Goal: Find specific page/section

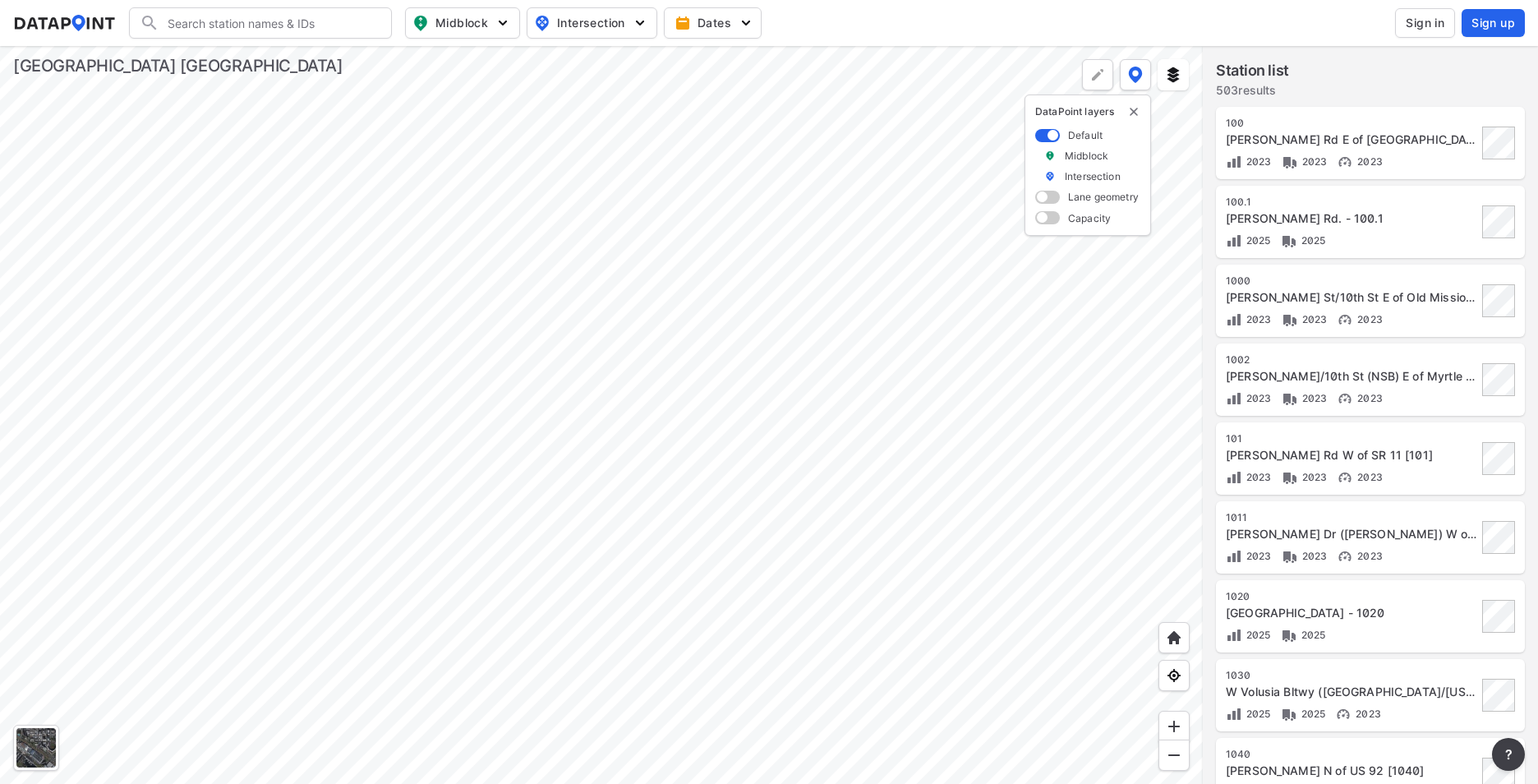
click at [1426, 22] on span "Sign in" at bounding box center [1425, 23] width 39 height 16
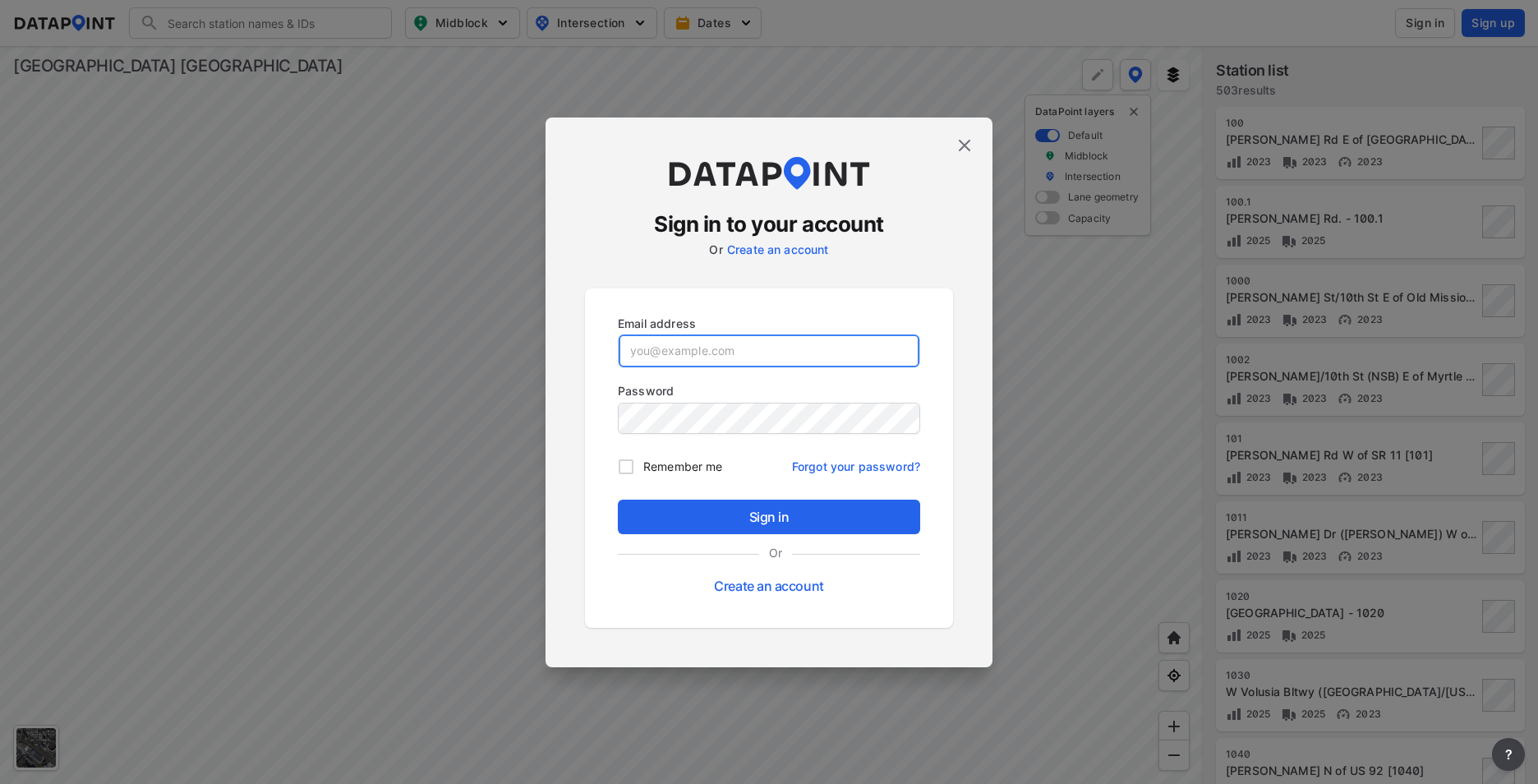
type input "[EMAIL_ADDRESS][DOMAIN_NAME]"
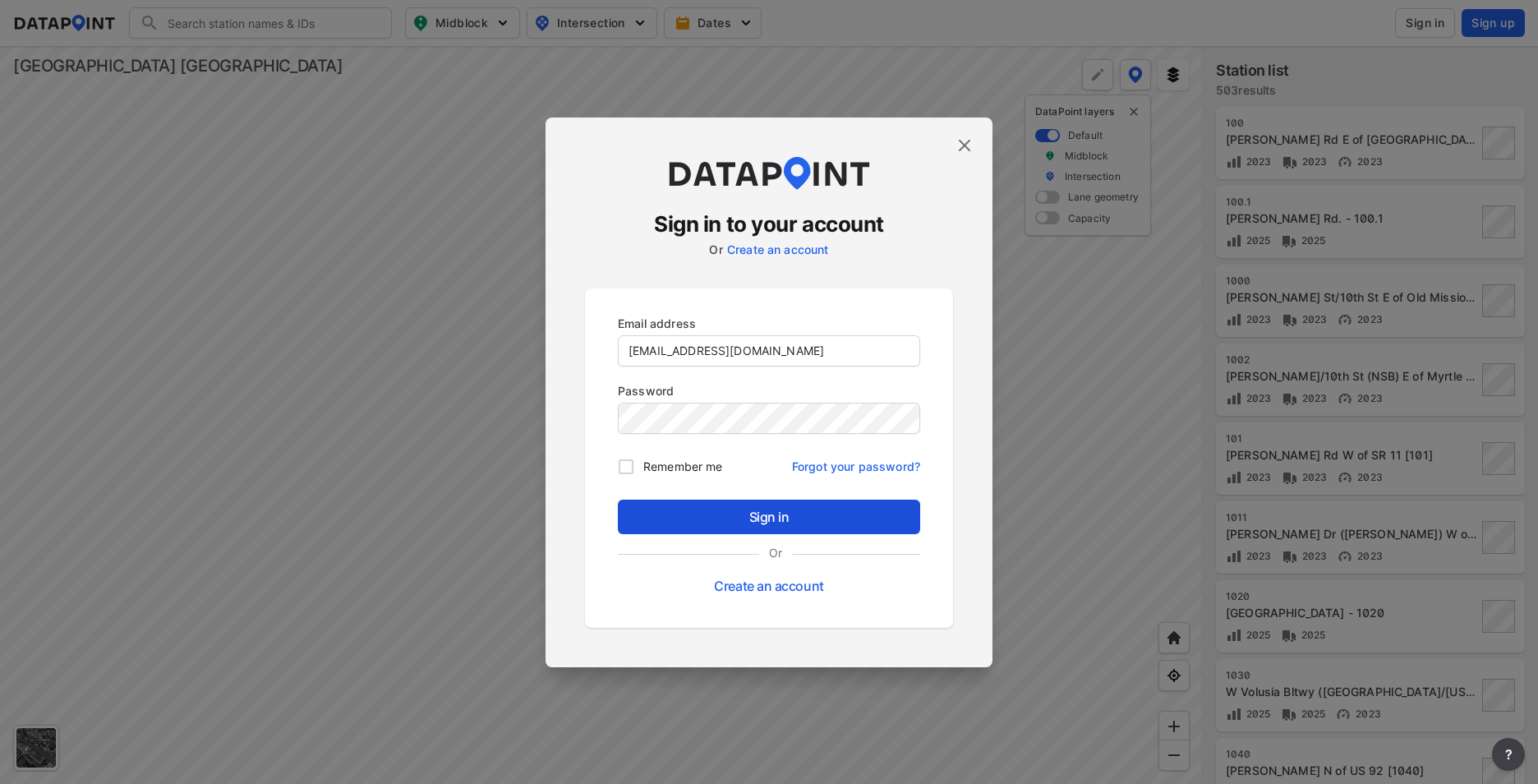
click at [773, 523] on span "Sign in" at bounding box center [769, 516] width 276 height 20
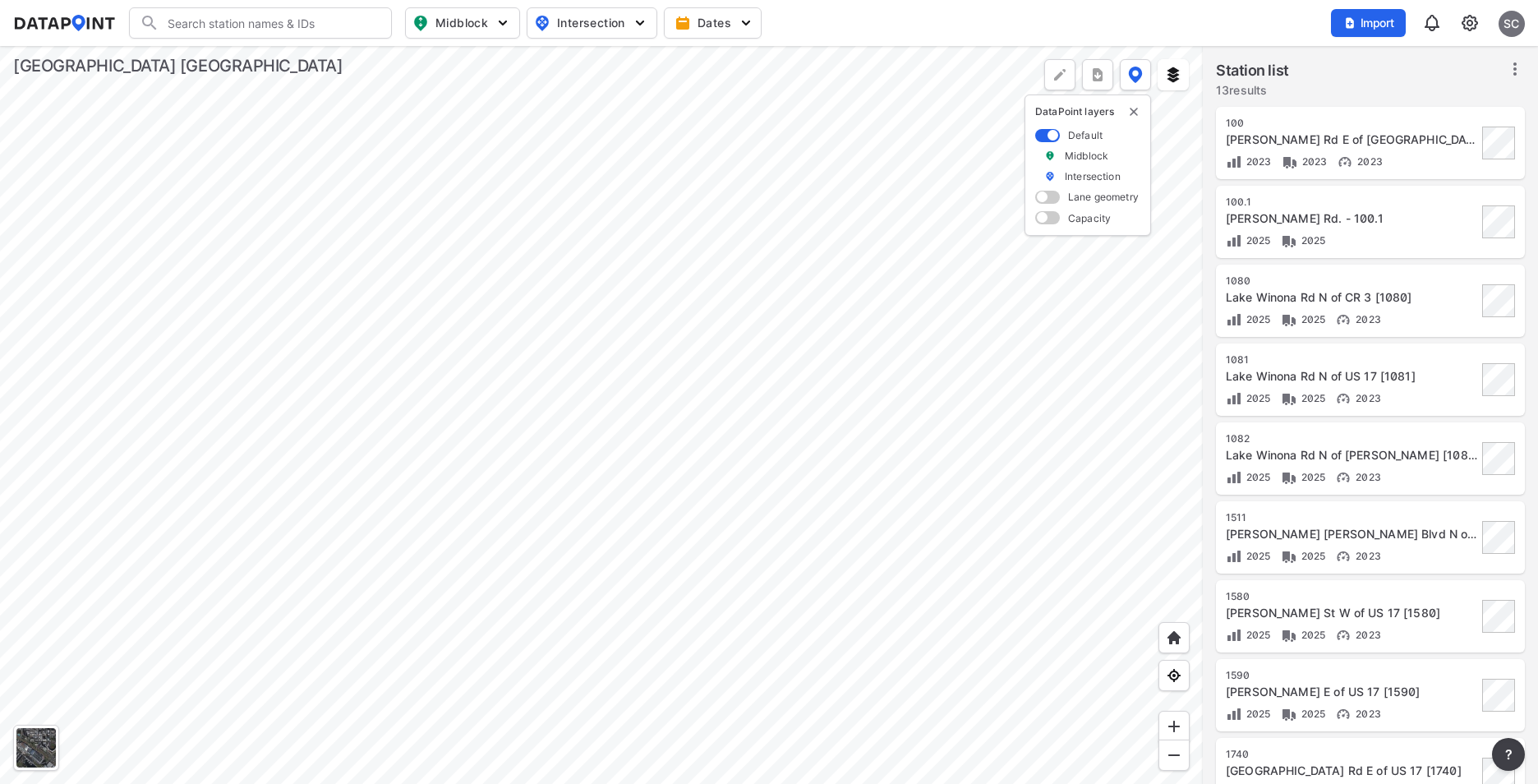
click at [401, 251] on div at bounding box center [602, 414] width 1203 height 737
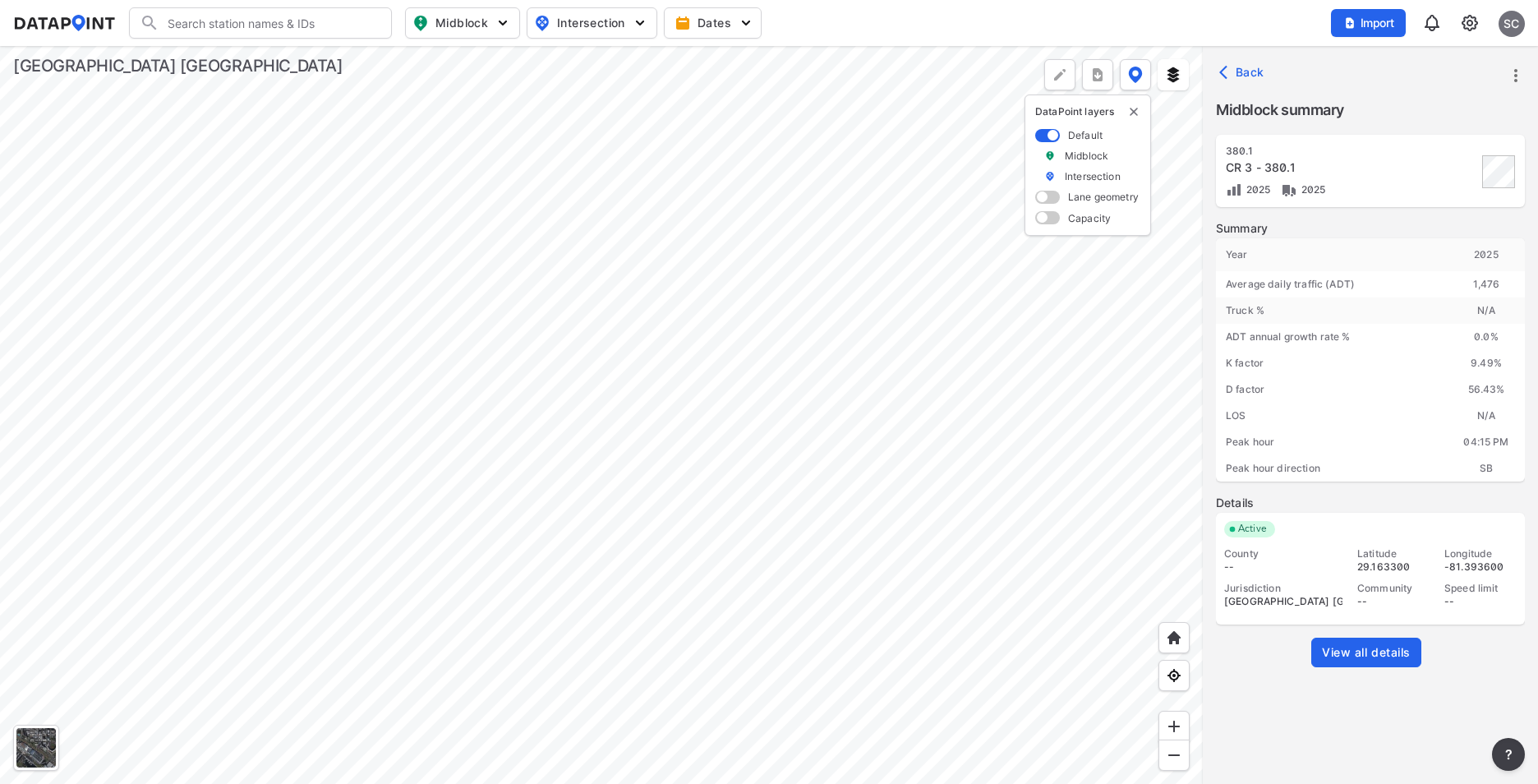
click at [1370, 656] on span "View all details" at bounding box center [1366, 652] width 88 height 16
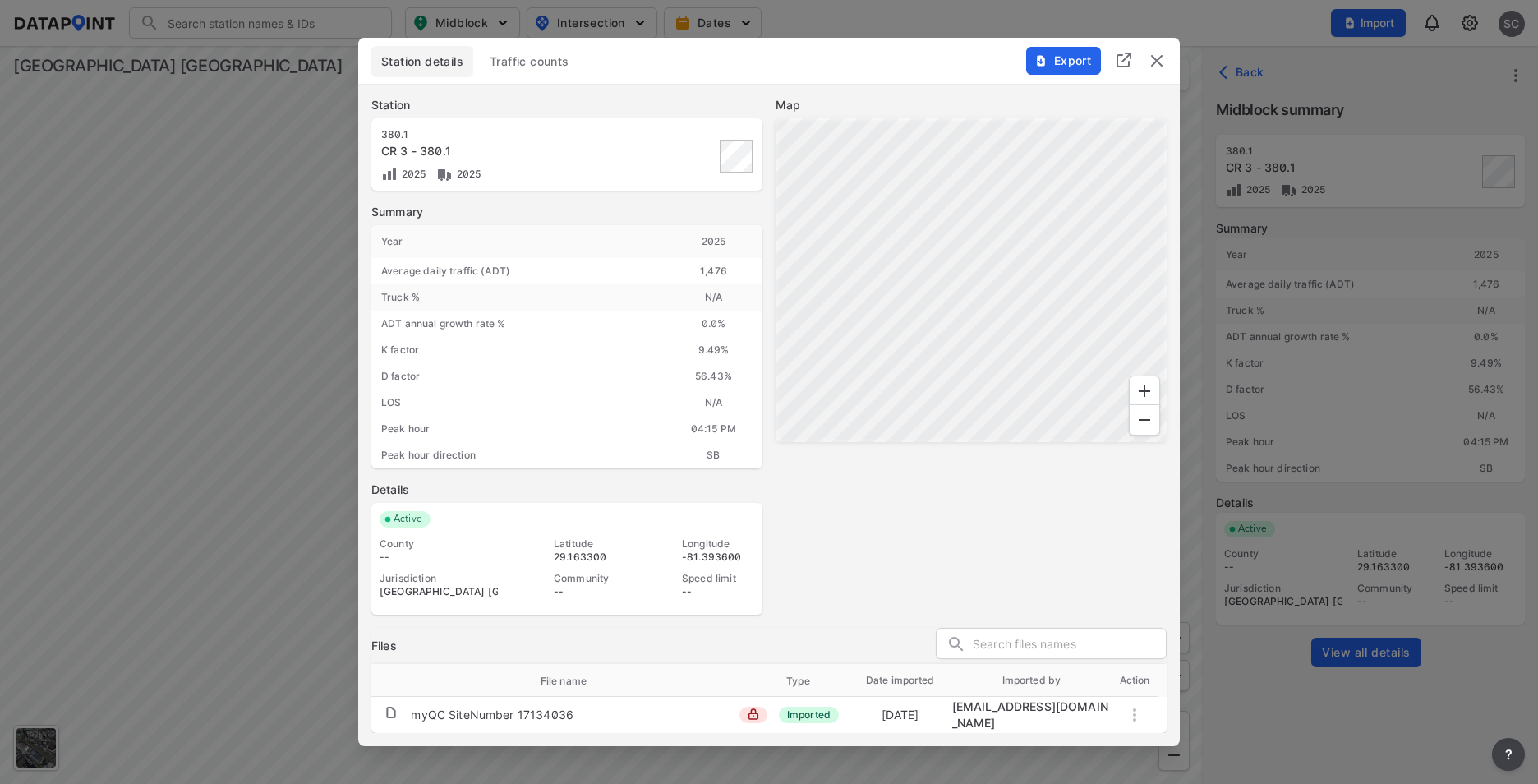
click at [527, 72] on button "Traffic counts" at bounding box center [529, 61] width 100 height 31
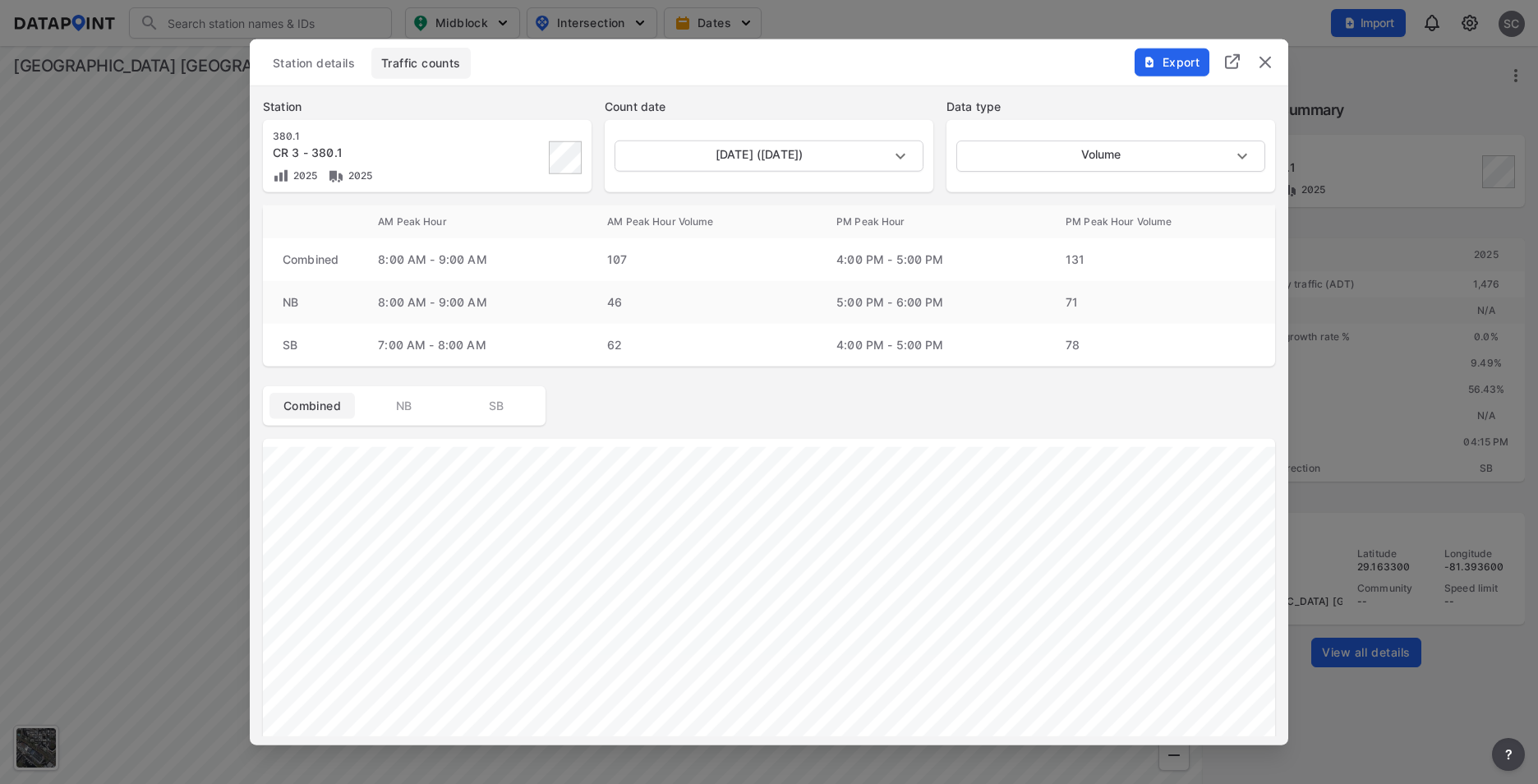
click at [333, 61] on span "Station details" at bounding box center [314, 63] width 82 height 16
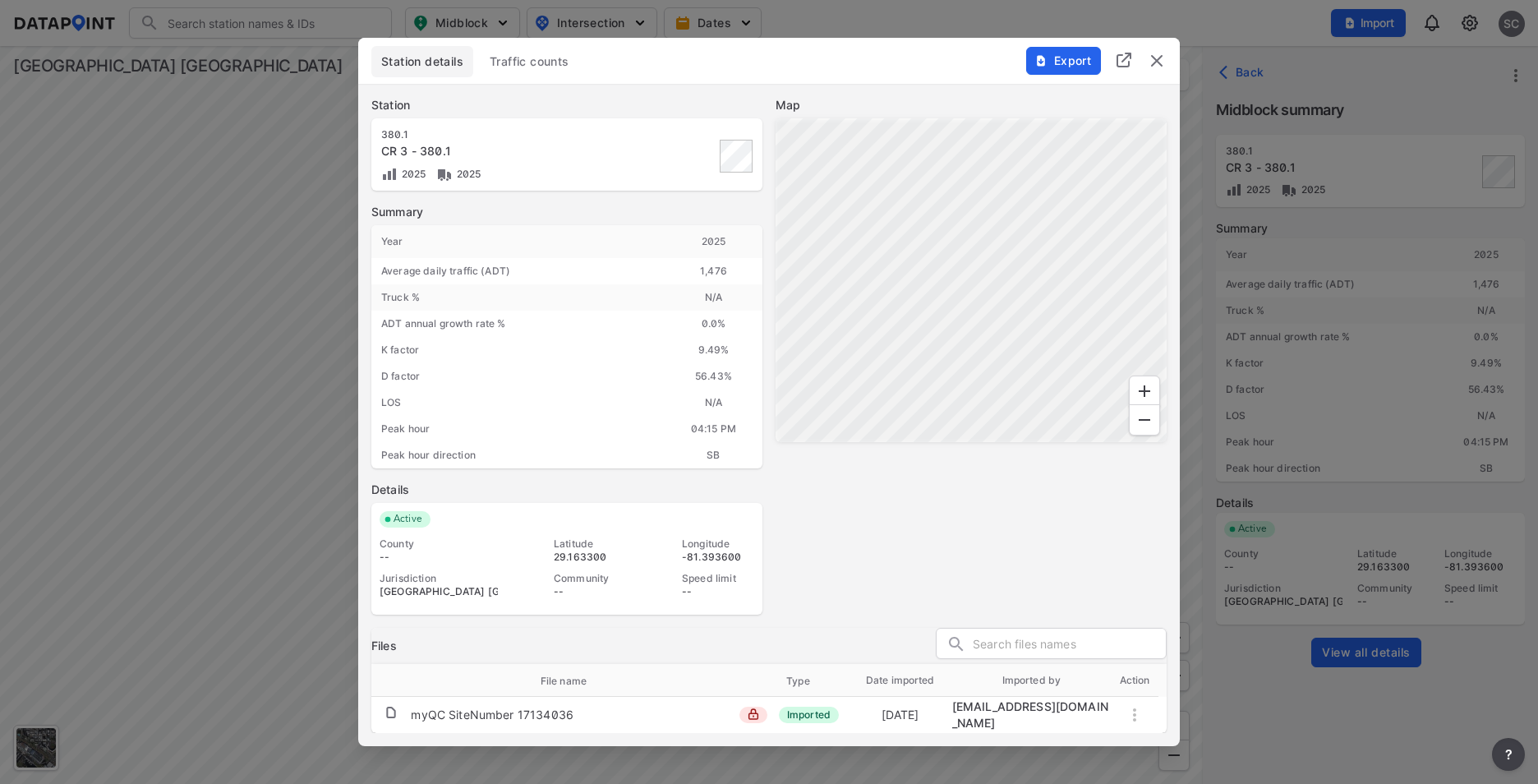
click at [1161, 58] on img "delete" at bounding box center [1157, 61] width 20 height 20
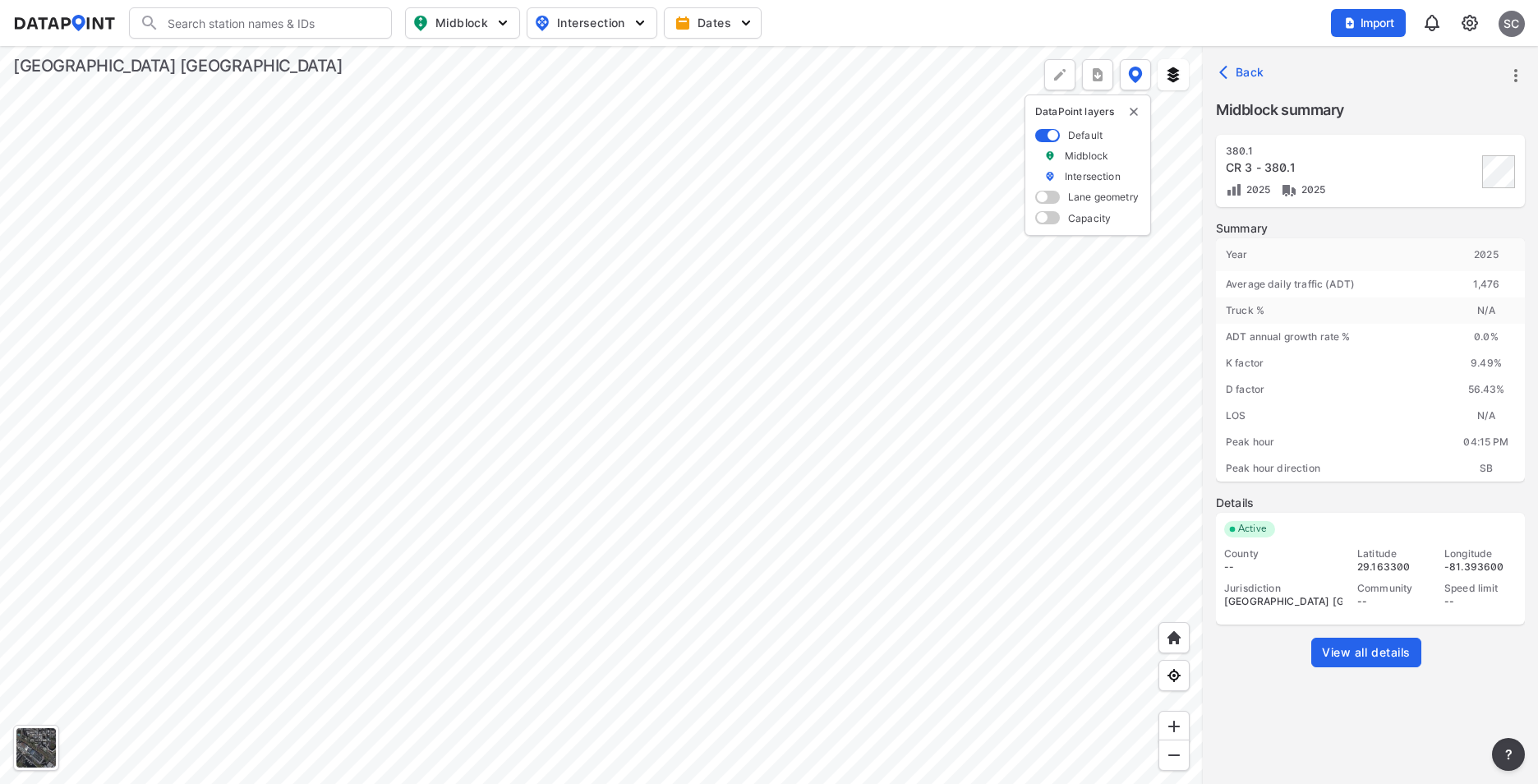
click at [609, 435] on div at bounding box center [602, 414] width 1203 height 737
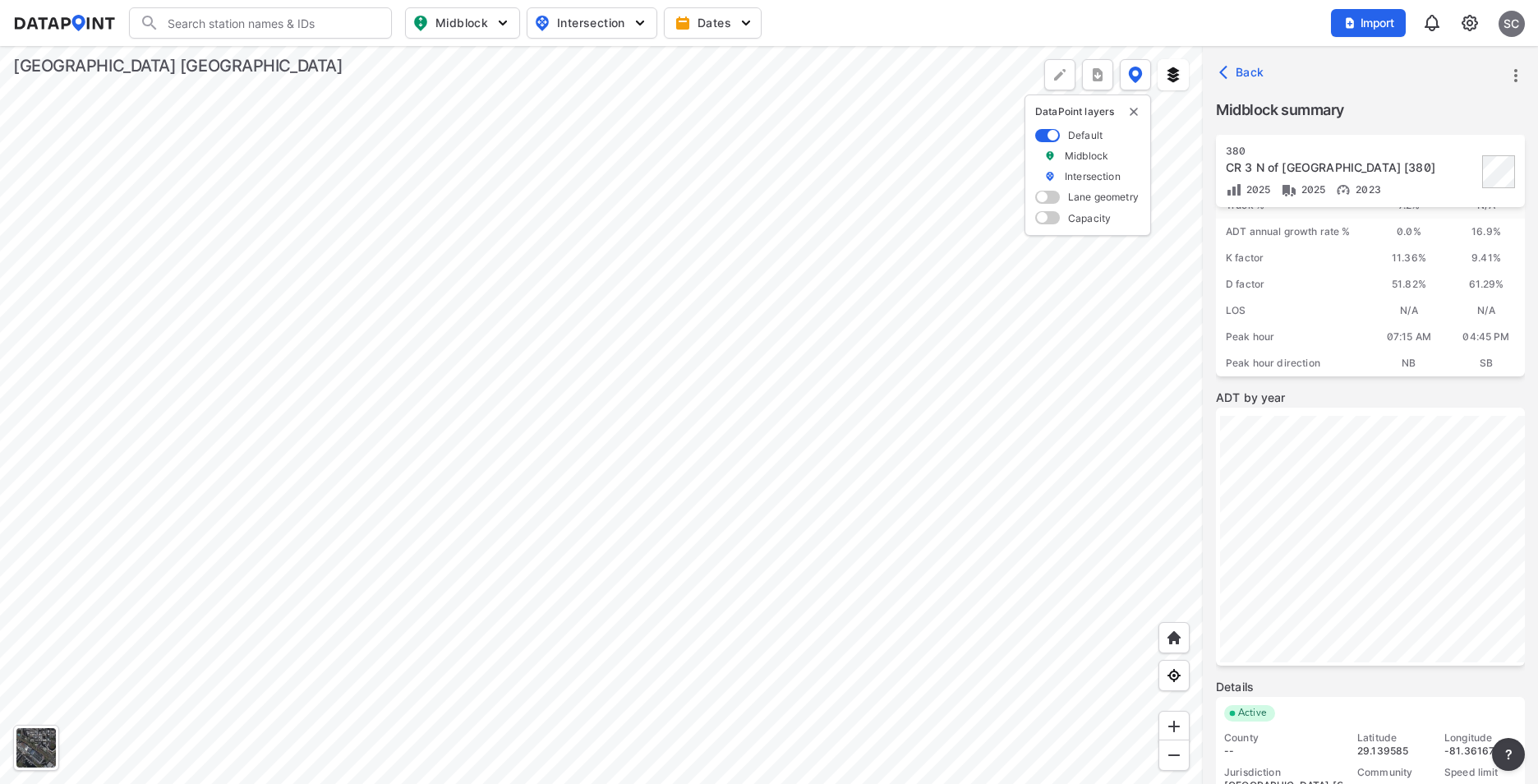
scroll to position [195, 0]
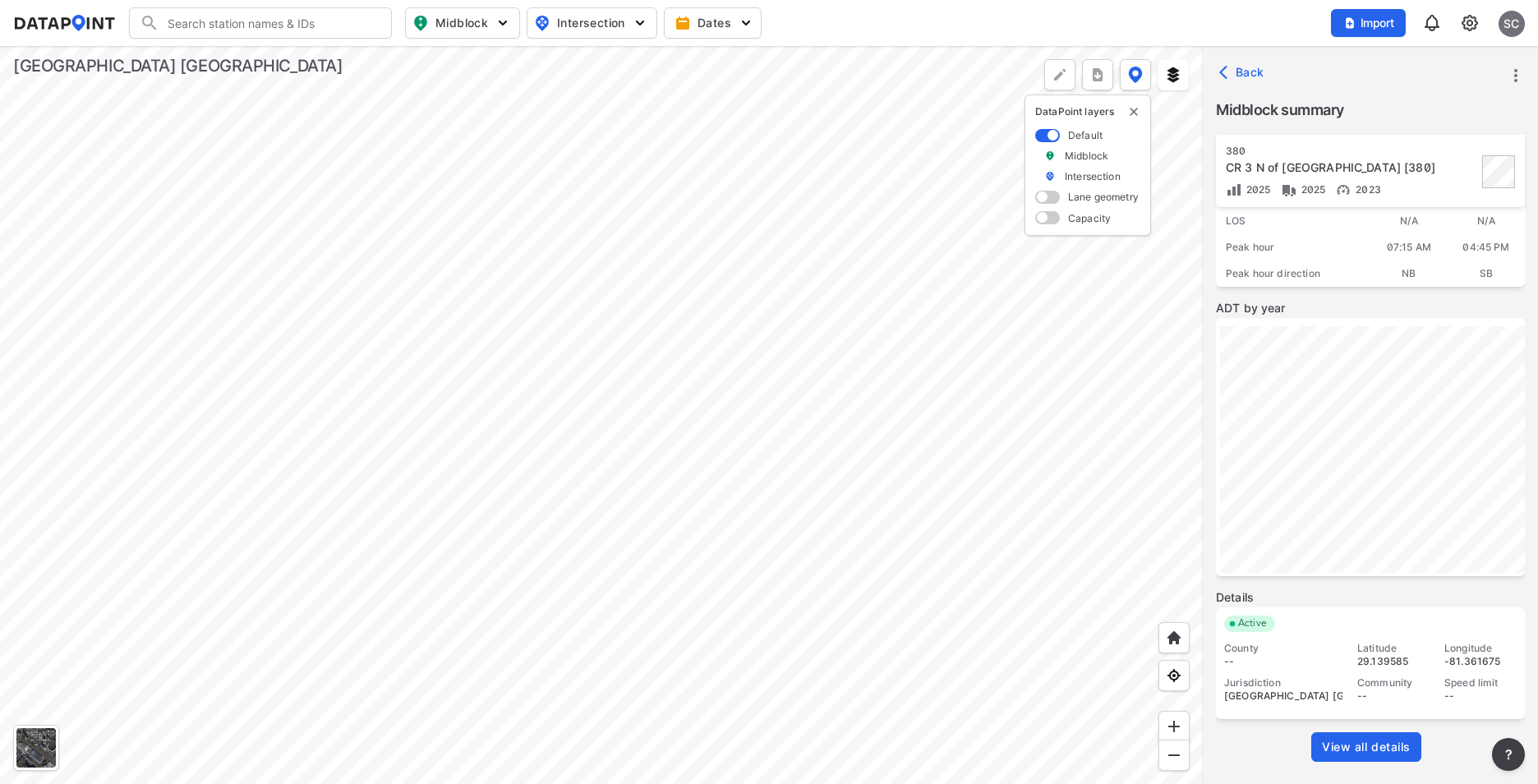
click at [1369, 747] on span "View all details" at bounding box center [1366, 746] width 88 height 16
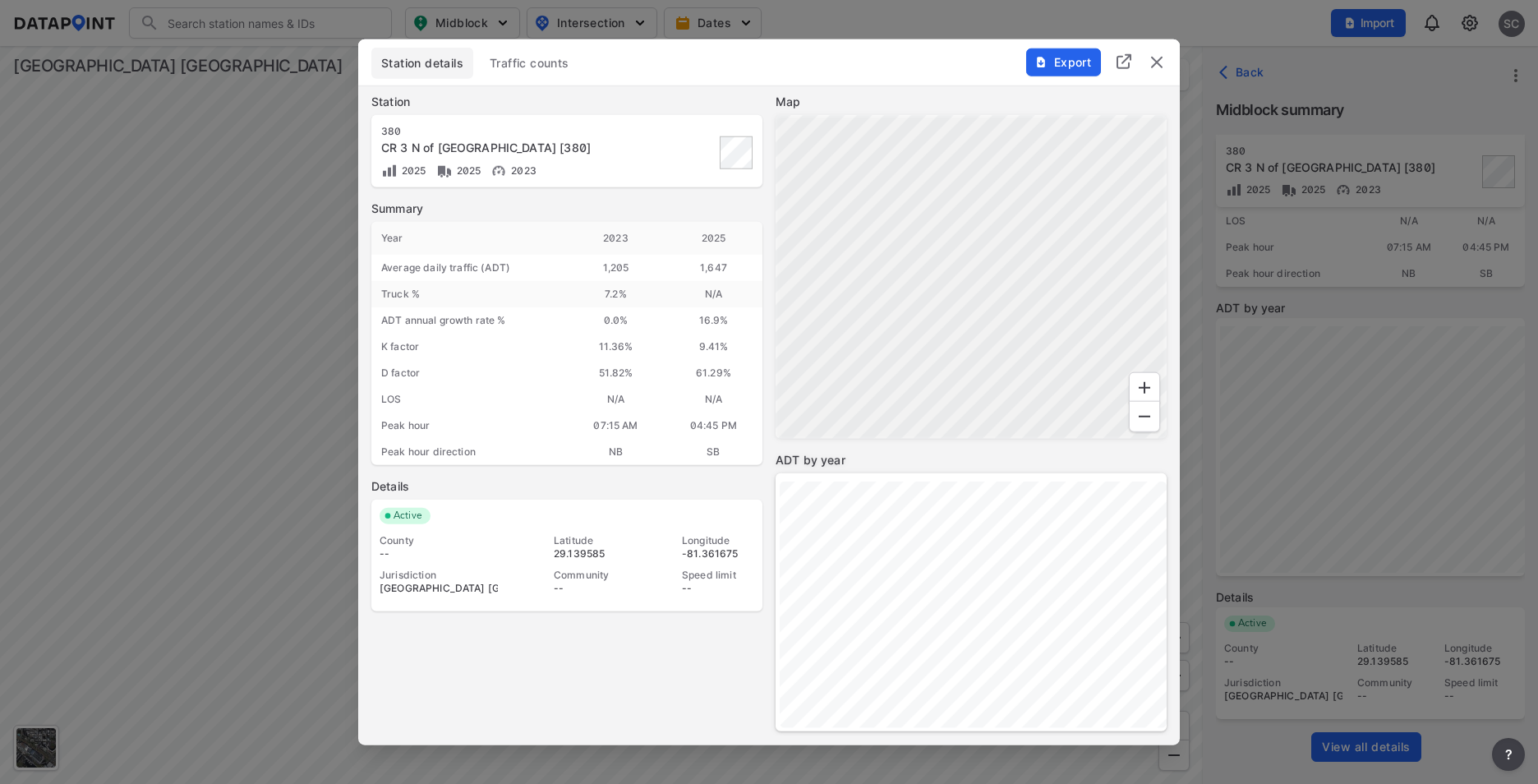
scroll to position [0, 0]
click at [1164, 64] on img "delete" at bounding box center [1157, 62] width 20 height 20
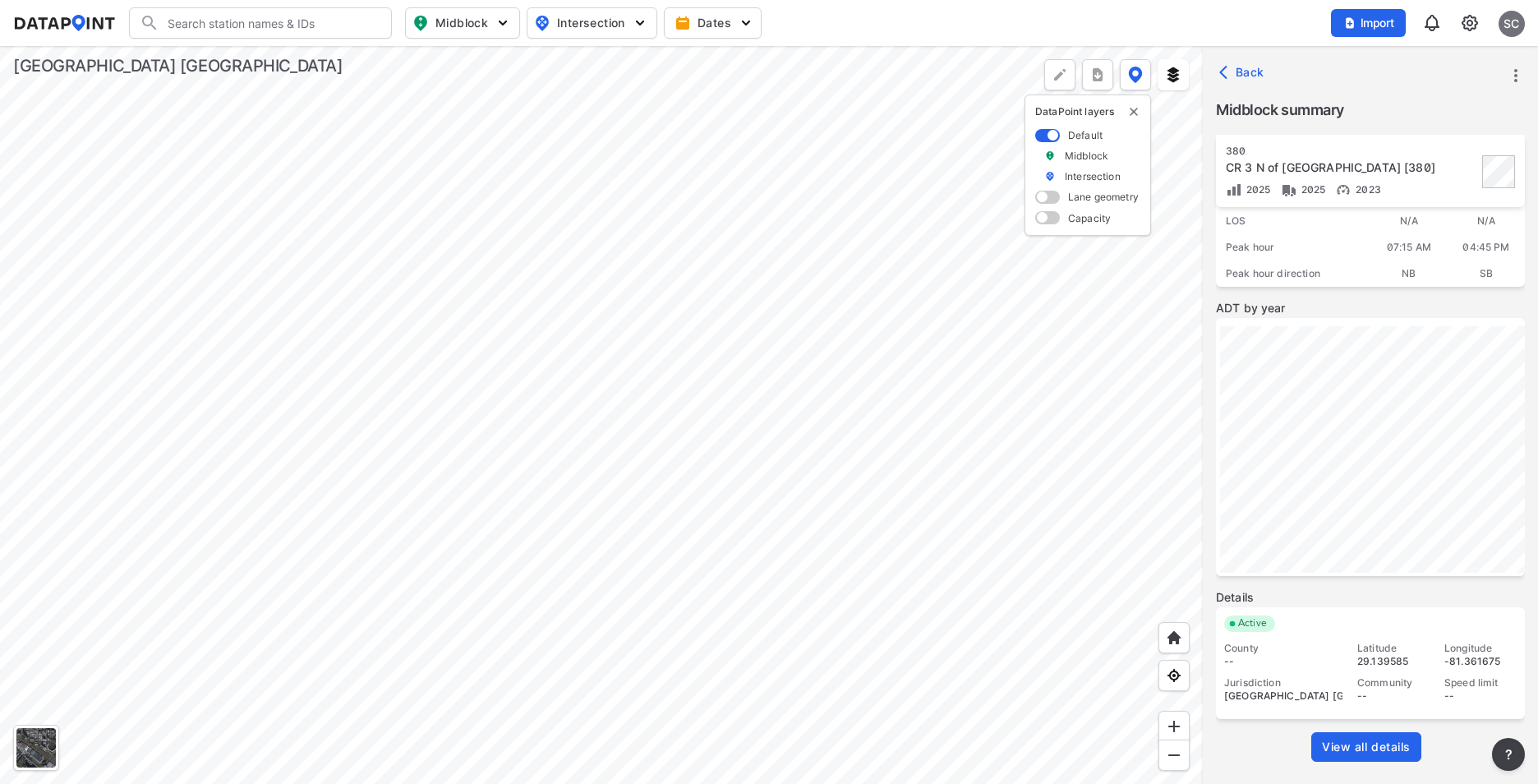
click at [734, 478] on div at bounding box center [602, 414] width 1203 height 737
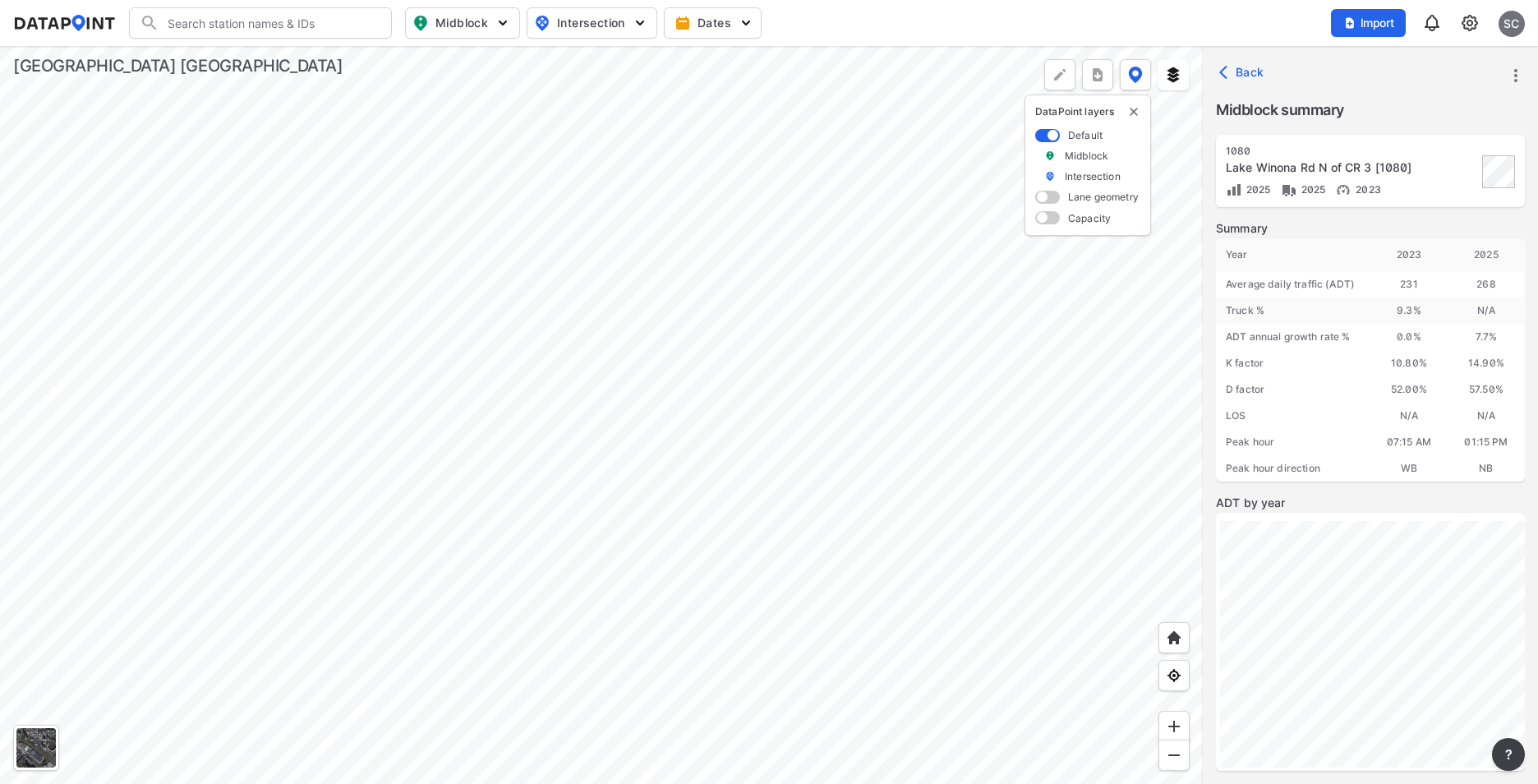
click at [777, 293] on div at bounding box center [602, 414] width 1203 height 737
click at [729, 476] on div at bounding box center [602, 414] width 1203 height 737
click at [935, 548] on div at bounding box center [602, 414] width 1203 height 737
click at [772, 239] on div at bounding box center [602, 414] width 1203 height 737
click at [700, 431] on div at bounding box center [602, 414] width 1203 height 737
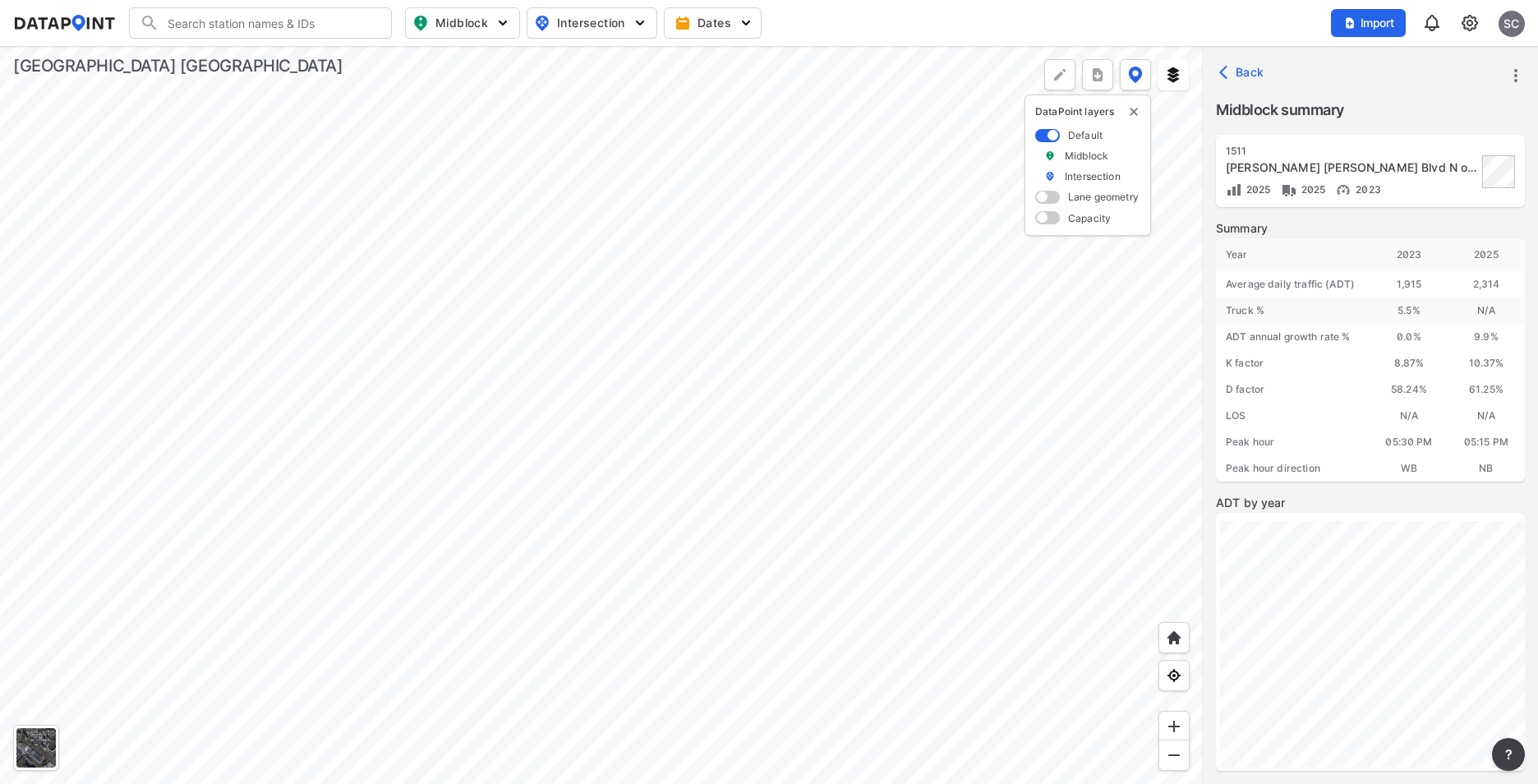
click at [750, 532] on div at bounding box center [602, 414] width 1203 height 737
click at [711, 621] on div at bounding box center [602, 414] width 1203 height 737
click at [596, 72] on div at bounding box center [602, 414] width 1203 height 737
click at [798, 314] on div at bounding box center [602, 414] width 1203 height 737
click at [729, 457] on div at bounding box center [602, 414] width 1203 height 737
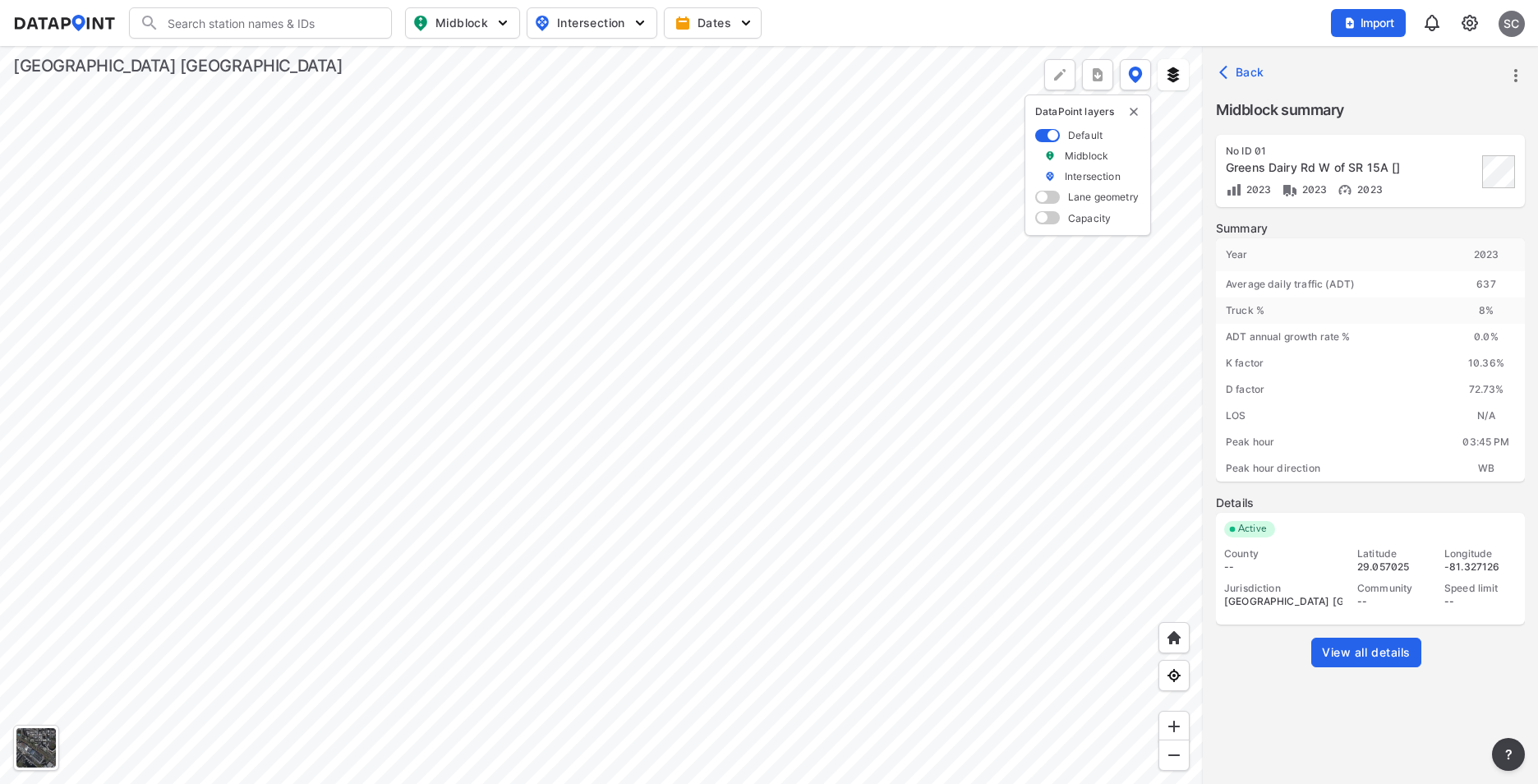
click at [634, 457] on div at bounding box center [602, 414] width 1203 height 737
click at [728, 456] on div at bounding box center [602, 414] width 1203 height 737
click at [803, 451] on div at bounding box center [602, 414] width 1203 height 737
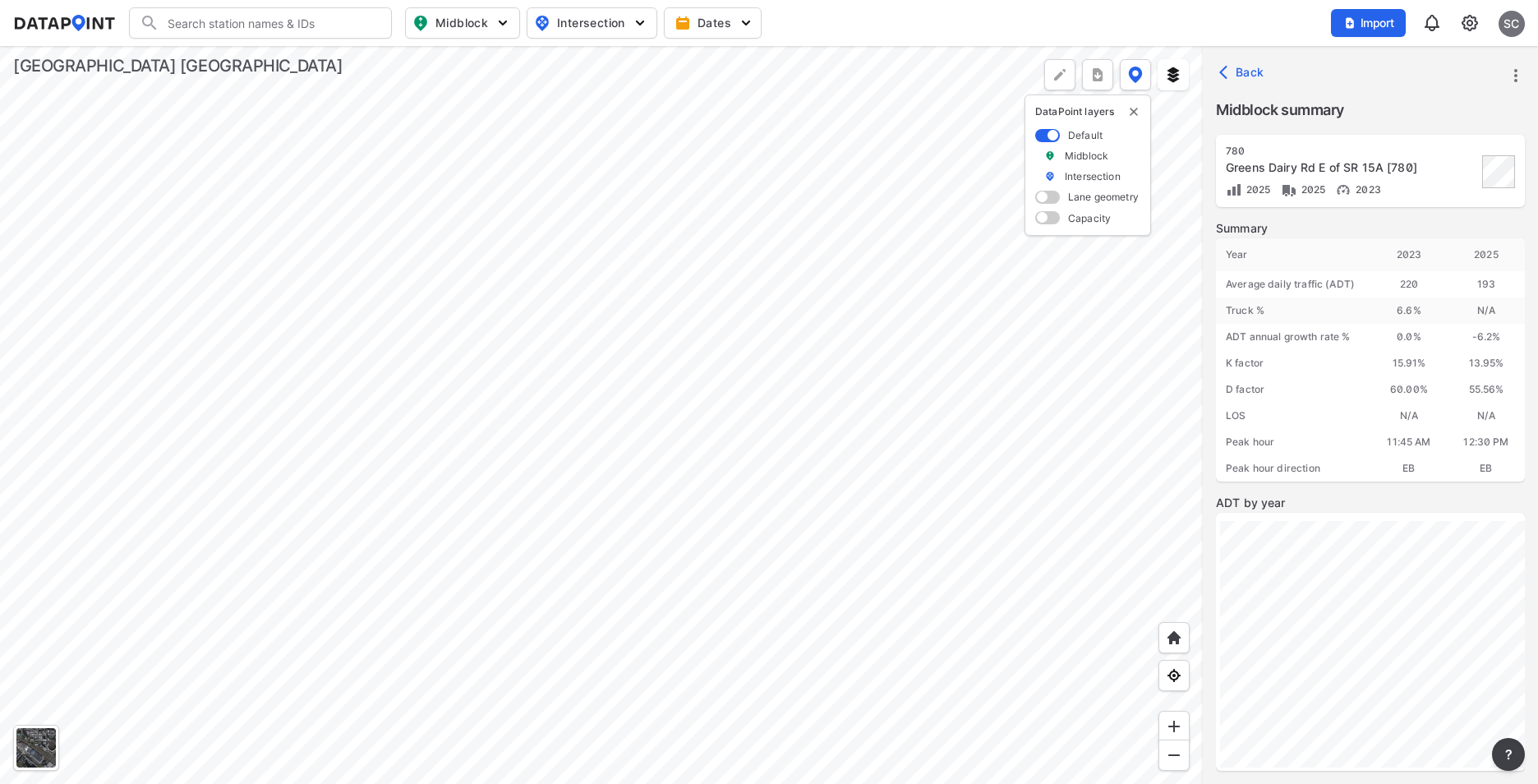
click at [848, 512] on div at bounding box center [602, 414] width 1203 height 737
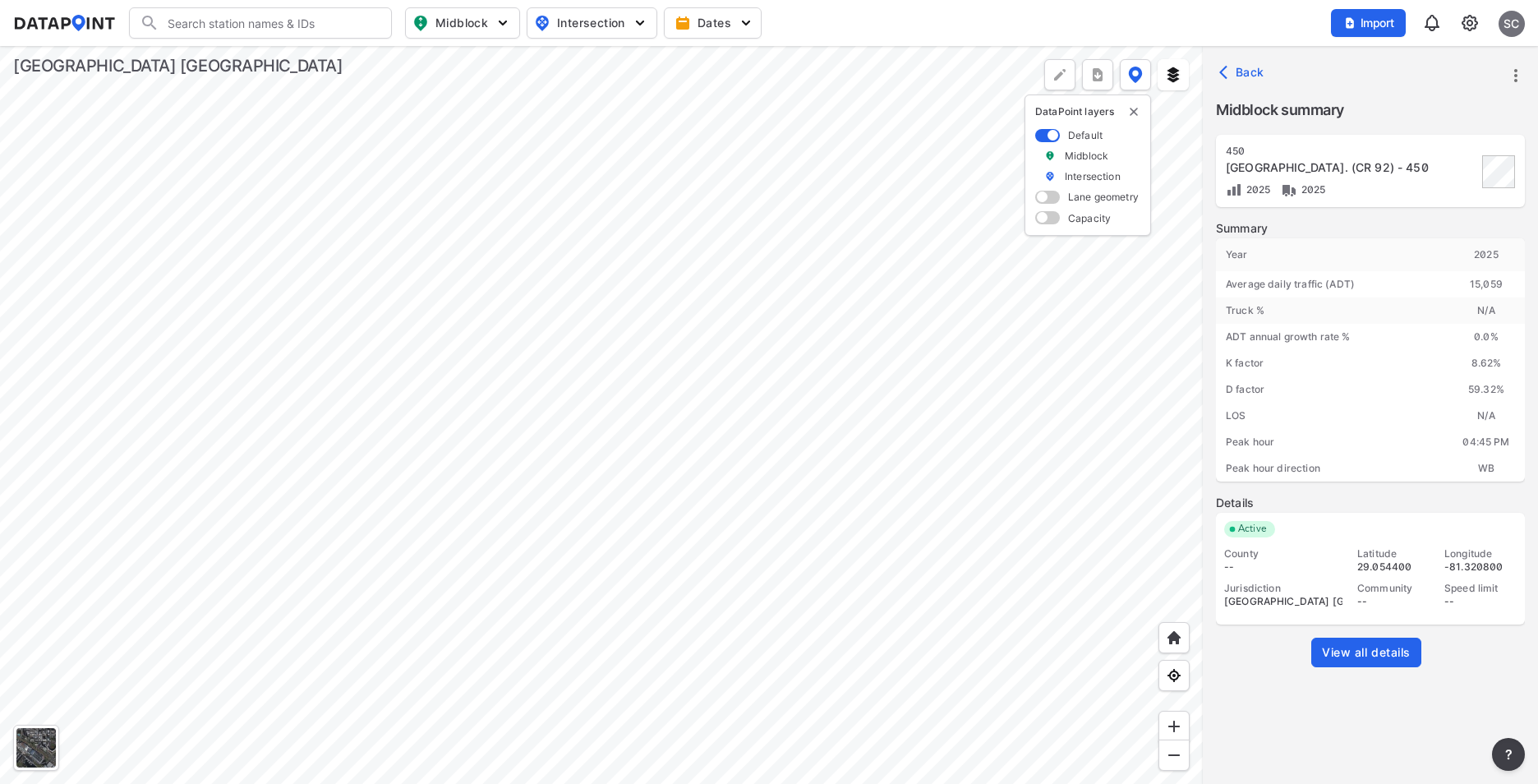
click at [1045, 509] on div at bounding box center [602, 414] width 1203 height 737
click at [898, 339] on div at bounding box center [602, 414] width 1203 height 737
click at [798, 242] on div at bounding box center [602, 414] width 1203 height 737
click at [864, 500] on div at bounding box center [602, 414] width 1203 height 737
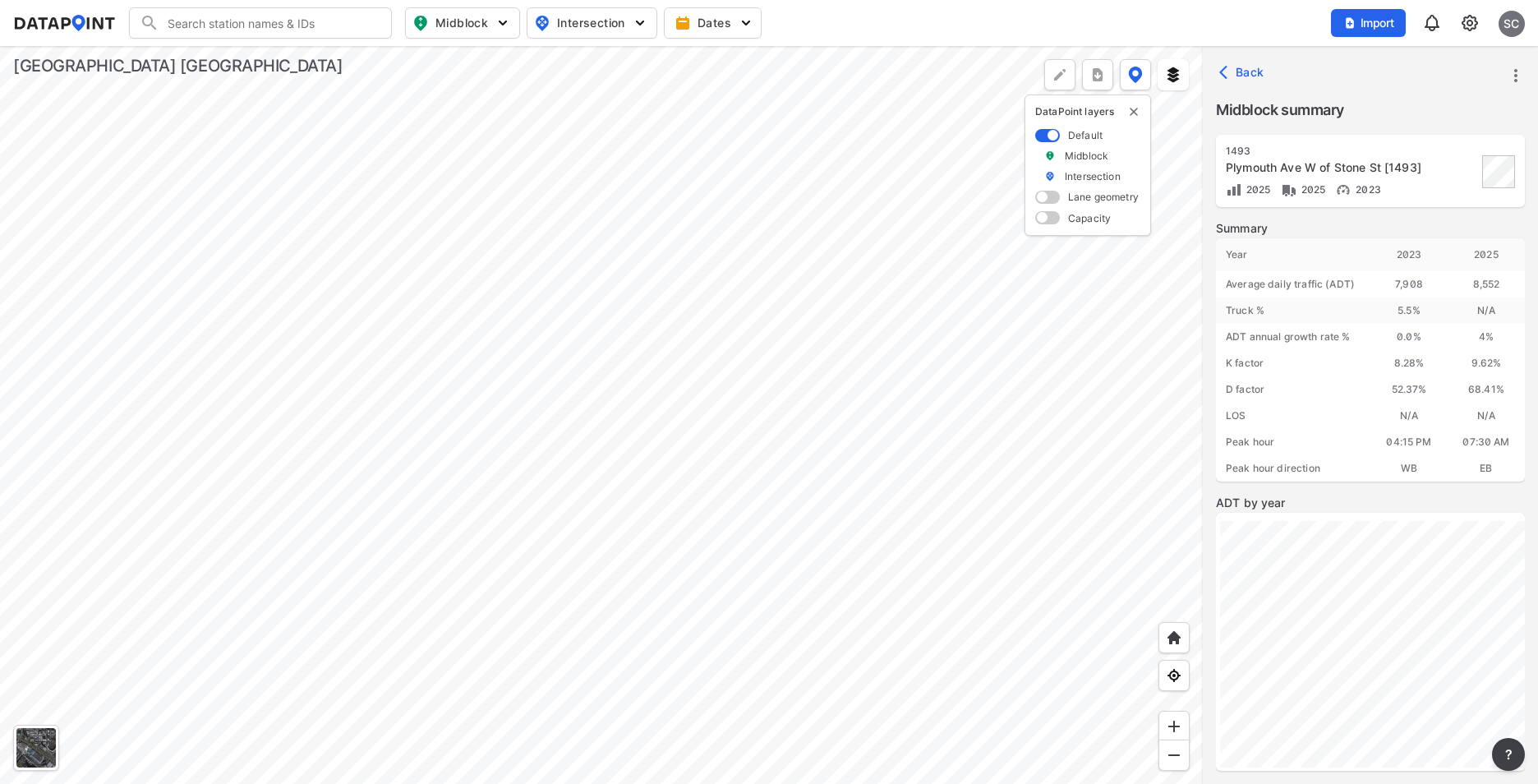
click at [707, 507] on div at bounding box center [602, 414] width 1203 height 737
click at [485, 490] on div at bounding box center [602, 414] width 1203 height 737
click at [242, 502] on div at bounding box center [602, 414] width 1203 height 737
click at [189, 515] on div at bounding box center [602, 414] width 1203 height 737
click at [189, 450] on div at bounding box center [602, 414] width 1203 height 737
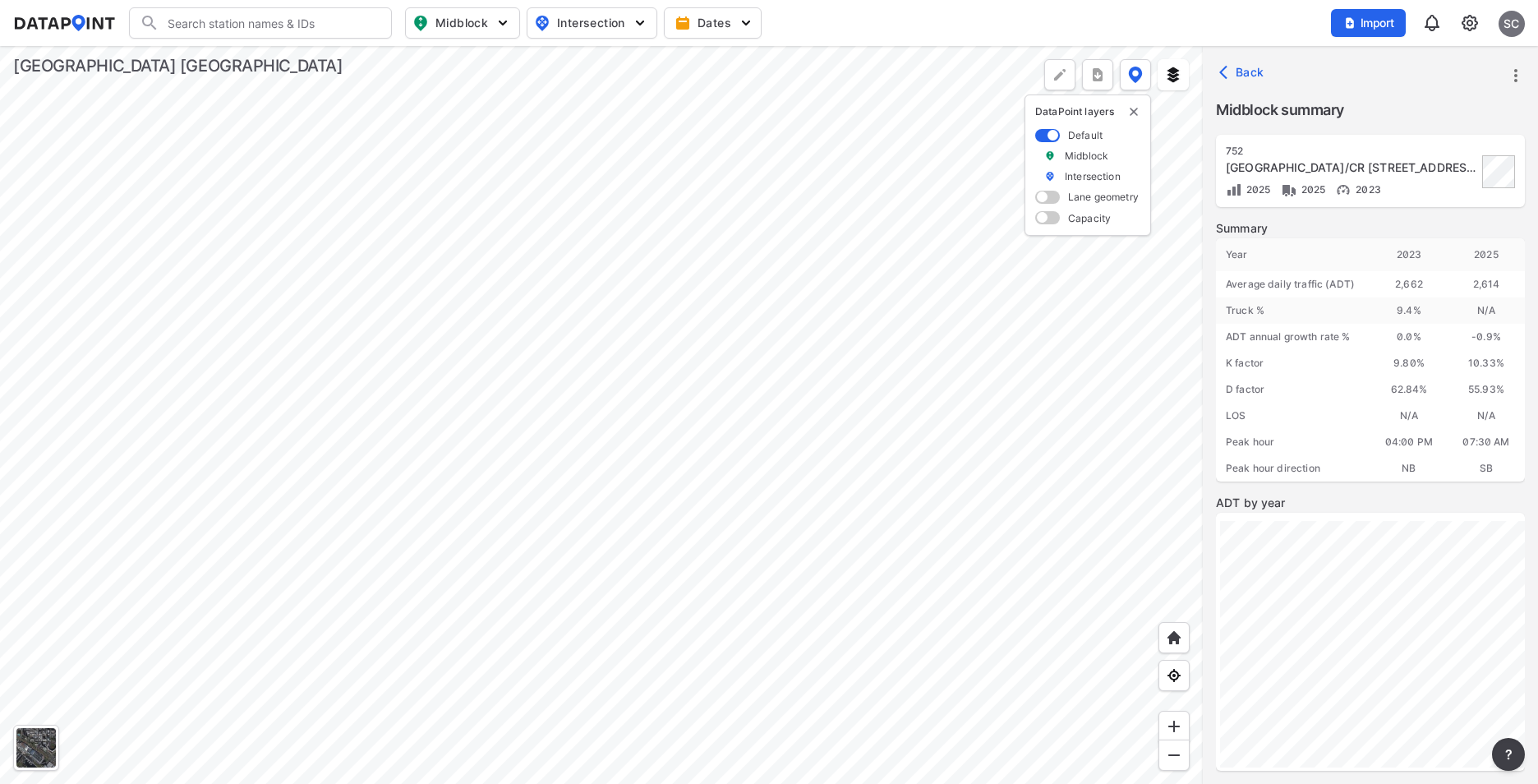
click at [249, 494] on div at bounding box center [602, 414] width 1203 height 737
